Goal: Browse casually: Explore the website without a specific task or goal

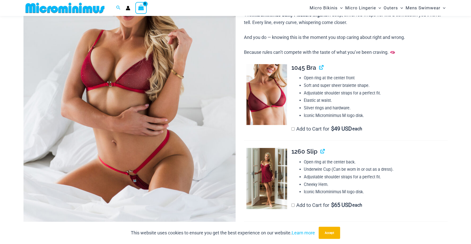
scroll to position [147, 0]
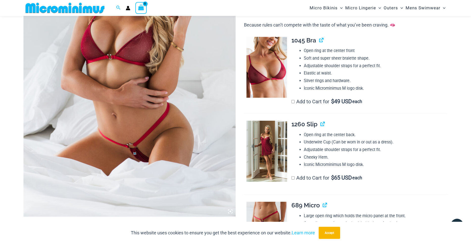
click at [185, 64] on img at bounding box center [129, 57] width 212 height 318
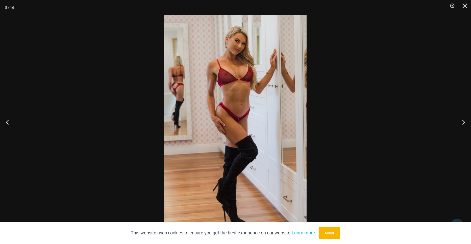
drag, startPoint x: 240, startPoint y: 102, endPoint x: 243, endPoint y: 97, distance: 5.8
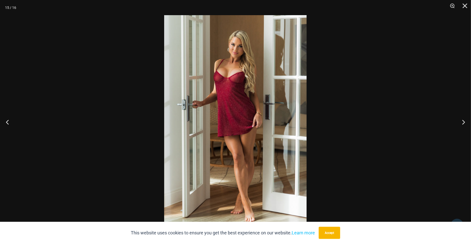
drag, startPoint x: 155, startPoint y: 178, endPoint x: 274, endPoint y: 91, distance: 147.6
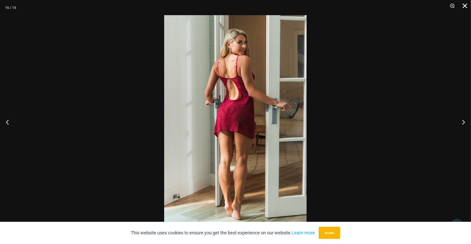
click at [464, 6] on button "Close" at bounding box center [463, 7] width 13 height 15
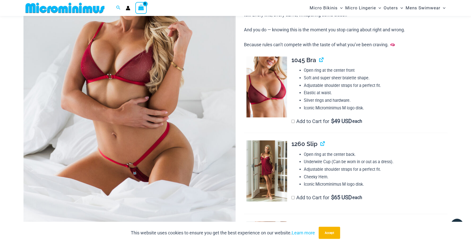
scroll to position [97, 0]
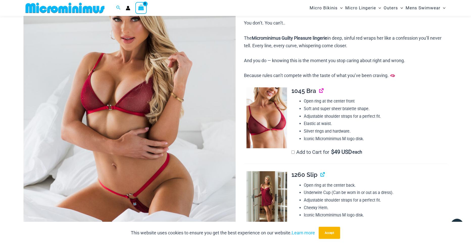
click at [319, 89] on link "View product" at bounding box center [319, 90] width 0 height 7
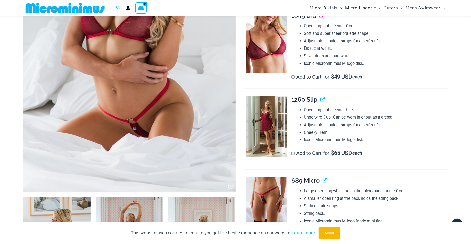
scroll to position [173, 0]
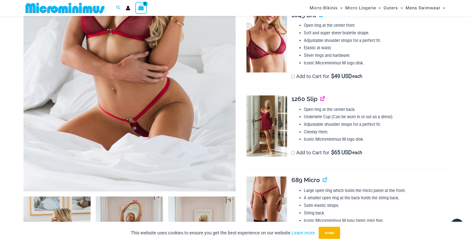
click at [320, 100] on link "View product" at bounding box center [320, 98] width 0 height 7
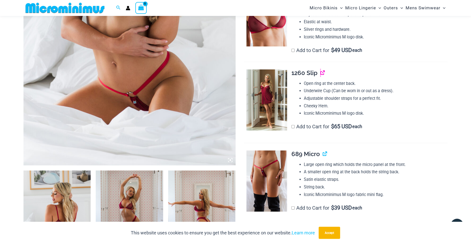
scroll to position [274, 0]
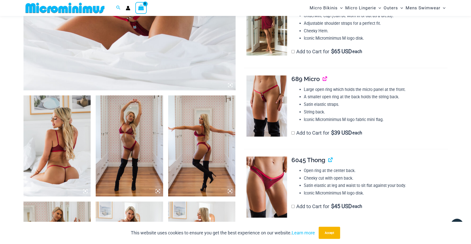
click at [323, 80] on link "View product" at bounding box center [323, 78] width 0 height 7
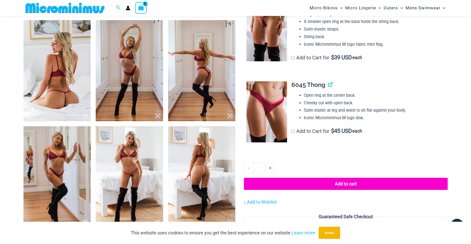
scroll to position [349, 0]
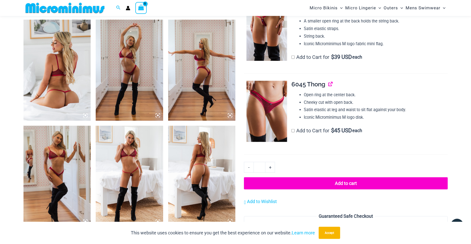
click at [328, 86] on link "View product" at bounding box center [328, 84] width 0 height 7
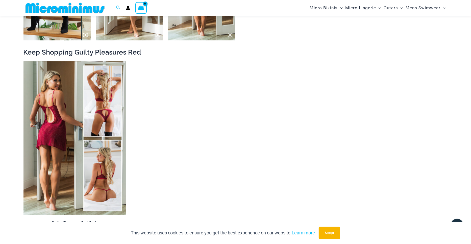
scroll to position [855, 0]
click at [90, 120] on img at bounding box center [74, 138] width 102 height 154
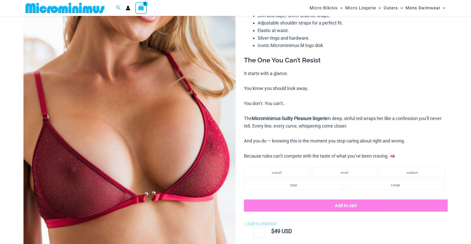
scroll to position [97, 0]
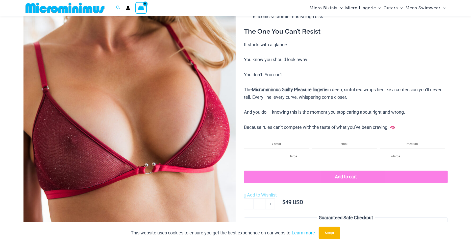
click at [192, 95] on img at bounding box center [129, 108] width 212 height 318
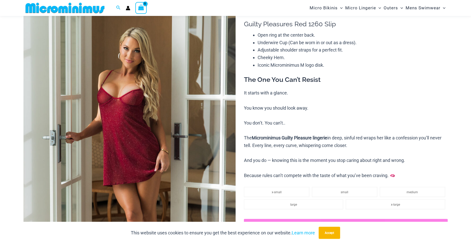
scroll to position [47, 0]
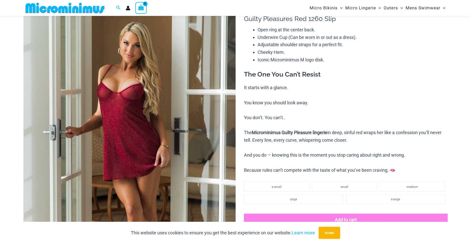
click at [183, 93] on img at bounding box center [129, 158] width 212 height 318
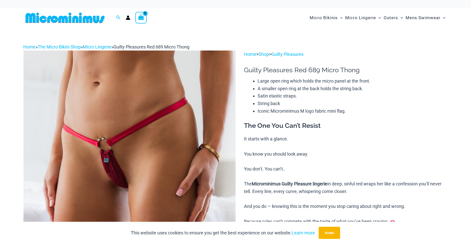
click at [153, 123] on img at bounding box center [129, 210] width 212 height 318
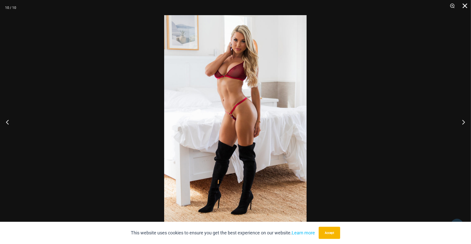
click at [463, 6] on button "Close" at bounding box center [463, 7] width 13 height 15
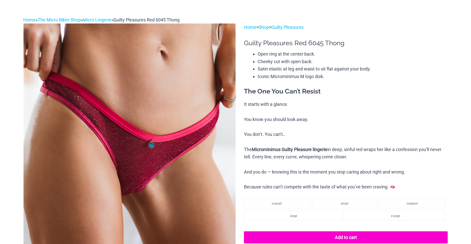
scroll to position [51, 0]
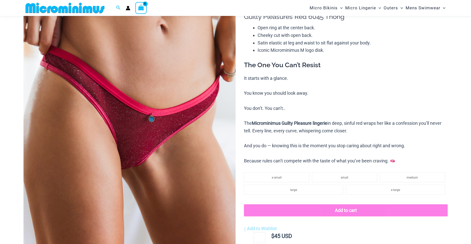
click at [215, 126] on img at bounding box center [129, 156] width 212 height 318
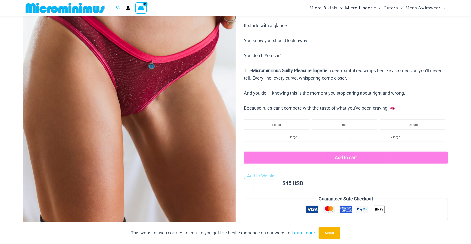
scroll to position [101, 0]
click at [215, 126] on img at bounding box center [129, 104] width 212 height 318
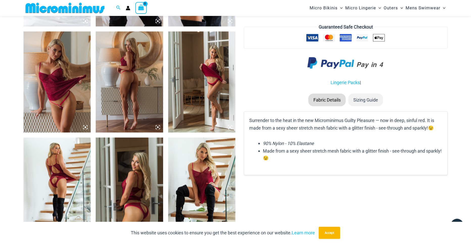
scroll to position [652, 0]
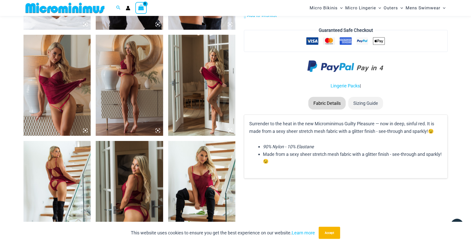
click at [54, 168] on img at bounding box center [56, 191] width 67 height 101
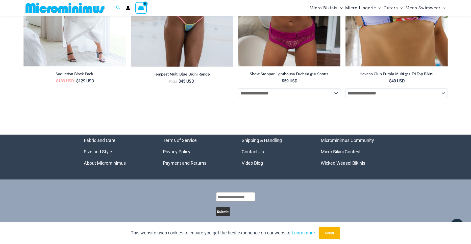
scroll to position [1818, 0]
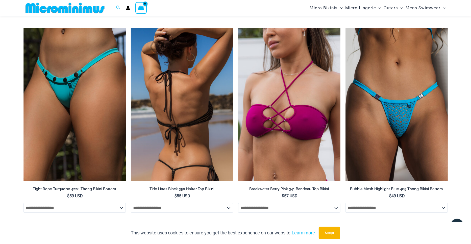
scroll to position [1511, 0]
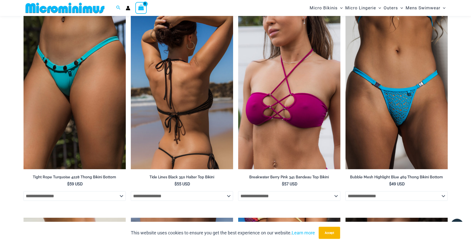
drag, startPoint x: 199, startPoint y: 116, endPoint x: 191, endPoint y: 105, distance: 13.5
click at [191, 105] on img at bounding box center [182, 93] width 102 height 154
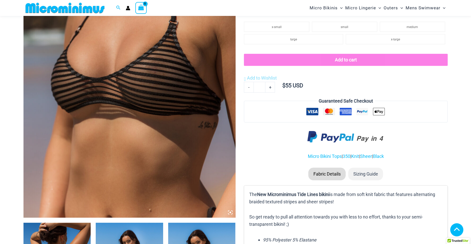
scroll to position [147, 0]
click at [191, 105] on img at bounding box center [129, 58] width 212 height 318
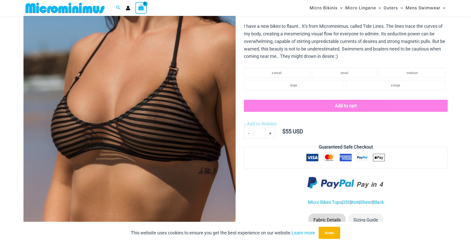
scroll to position [96, 0]
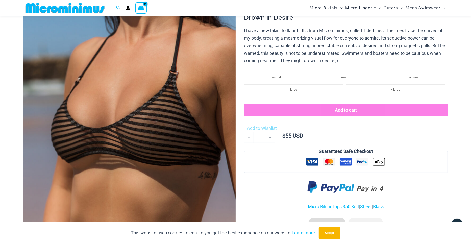
click at [187, 96] on img at bounding box center [129, 109] width 212 height 318
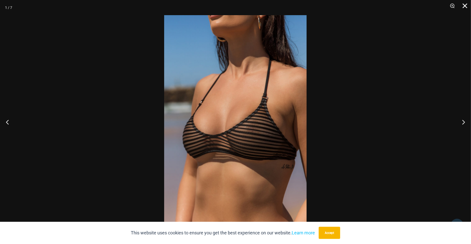
click at [465, 7] on button "Close" at bounding box center [463, 7] width 13 height 15
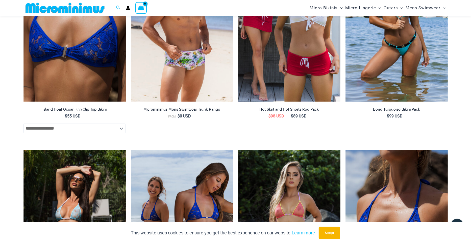
scroll to position [904, 0]
